Goal: Navigation & Orientation: Find specific page/section

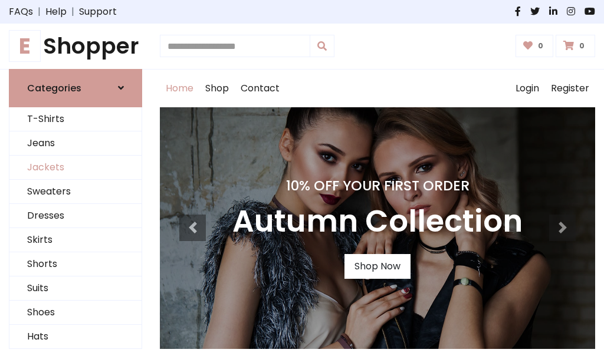
click at [75, 167] on link "Jackets" at bounding box center [75, 168] width 132 height 24
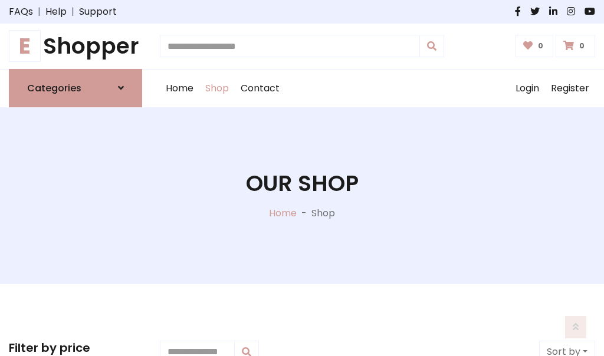
scroll to position [533, 0]
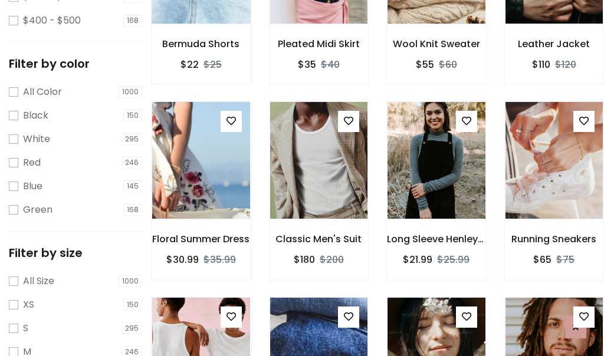
scroll to position [60, 0]
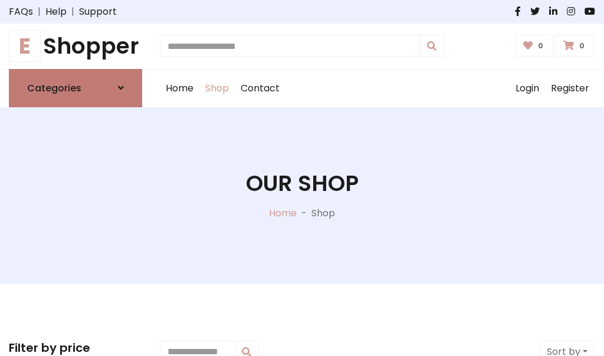
click at [75, 88] on h6 "Categories" at bounding box center [54, 88] width 54 height 11
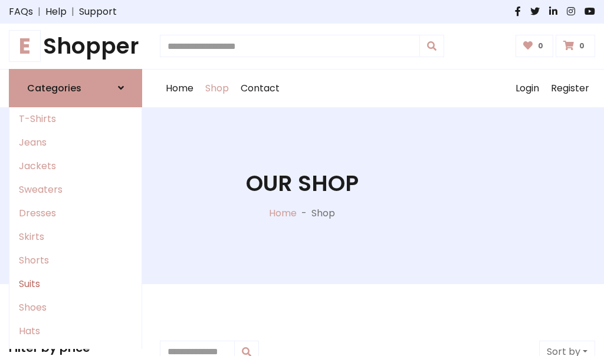
click at [75, 284] on link "Suits" at bounding box center [75, 284] width 132 height 24
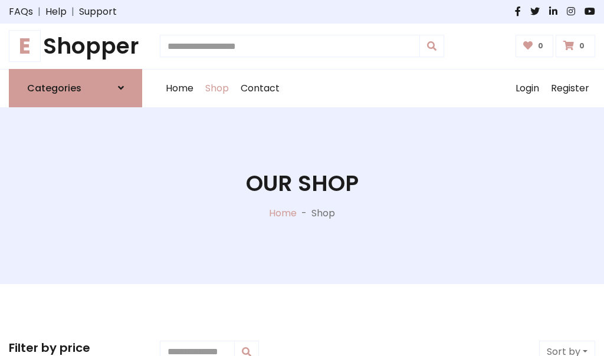
scroll to position [852, 0]
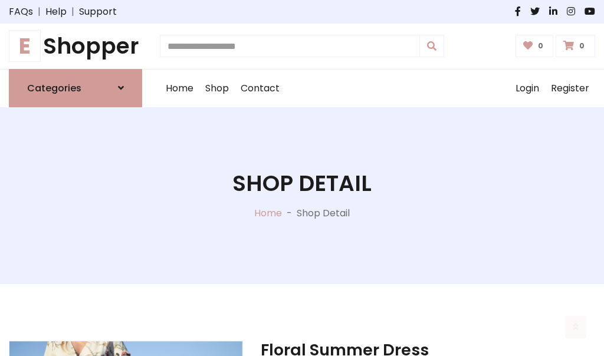
scroll to position [1102, 0]
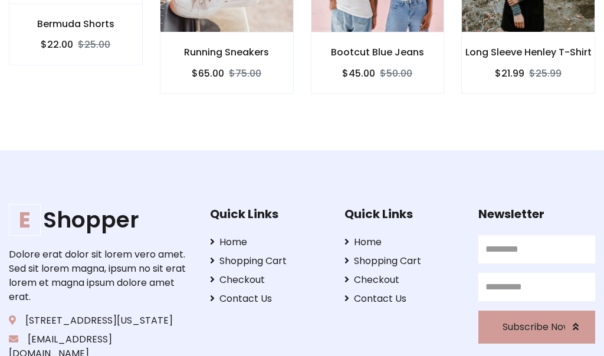
scroll to position [1101, 0]
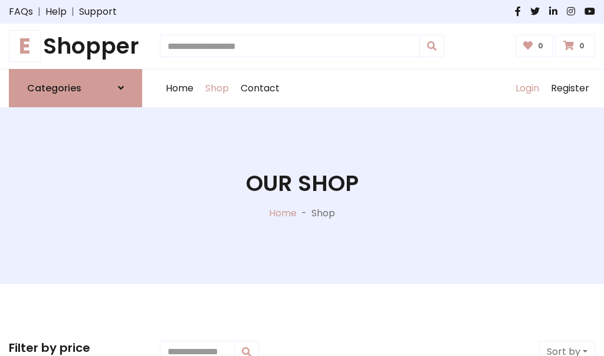
click at [527, 88] on link "Login" at bounding box center [527, 89] width 35 height 38
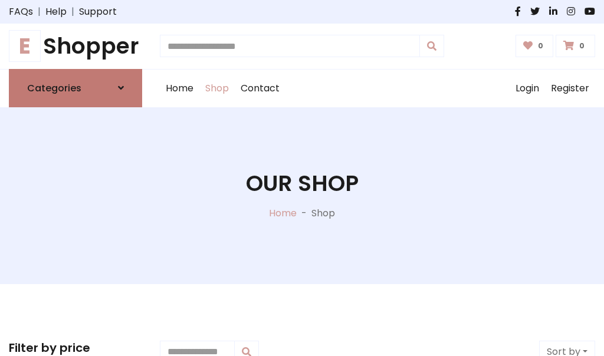
click at [121, 88] on icon at bounding box center [121, 87] width 6 height 9
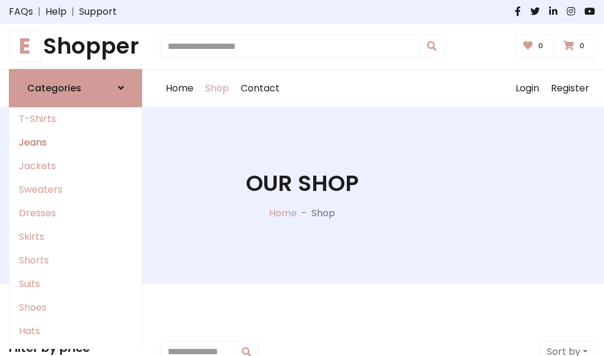
click at [75, 142] on link "Jeans" at bounding box center [75, 143] width 132 height 24
